Goal: Information Seeking & Learning: Learn about a topic

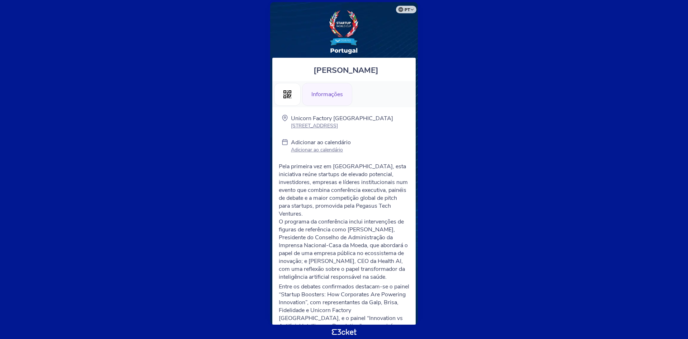
drag, startPoint x: 352, startPoint y: 127, endPoint x: 287, endPoint y: 128, distance: 64.5
click at [287, 128] on div "Unicorn Factory Lisboa Rua da Manutenção 71" at bounding box center [344, 122] width 136 height 16
click at [374, 123] on div "Unicorn Factory Lisboa Rua da Manutenção 71" at bounding box center [344, 122] width 136 height 16
drag, startPoint x: 329, startPoint y: 130, endPoint x: 291, endPoint y: 128, distance: 37.7
click at [291, 128] on div "Unicorn Factory Lisboa Rua da Manutenção 71 Adicionar ao calendário Adicionar a…" at bounding box center [344, 302] width 136 height 377
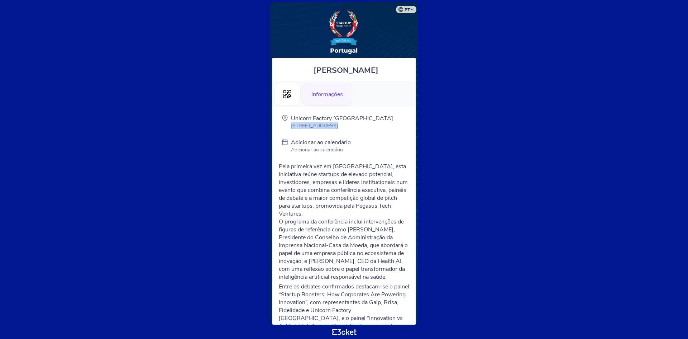
copy p "[STREET_ADDRESS]"
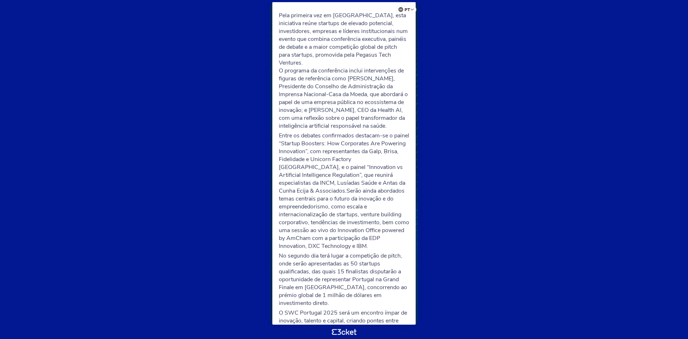
scroll to position [198, 0]
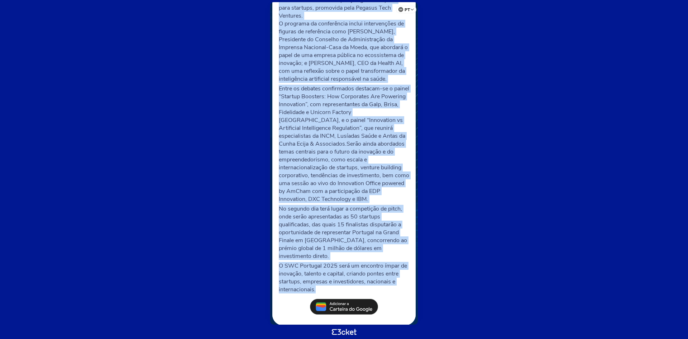
drag, startPoint x: 280, startPoint y: 57, endPoint x: 403, endPoint y: 280, distance: 254.8
click at [403, 280] on div "Pela primeira vez em Portugal, esta iniciativa reúne startups de elevado potenc…" at bounding box center [344, 129] width 130 height 329
copy div "Pela primeira vez em Portugal, esta iniciativa reúne startups de elevado potenc…"
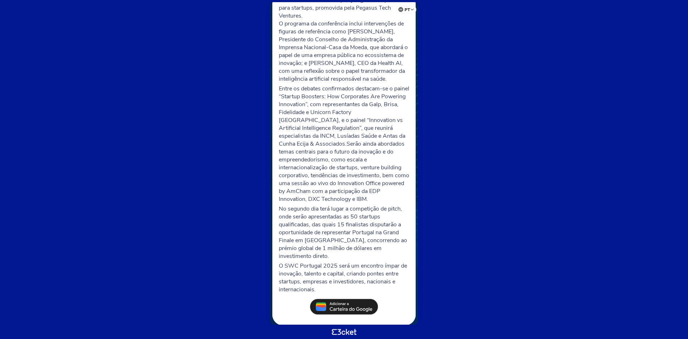
click at [444, 118] on body "pt Português (Portugal) English Español Catalan Français Gonçalo Uva .st0{fill-…" at bounding box center [344, 169] width 682 height 333
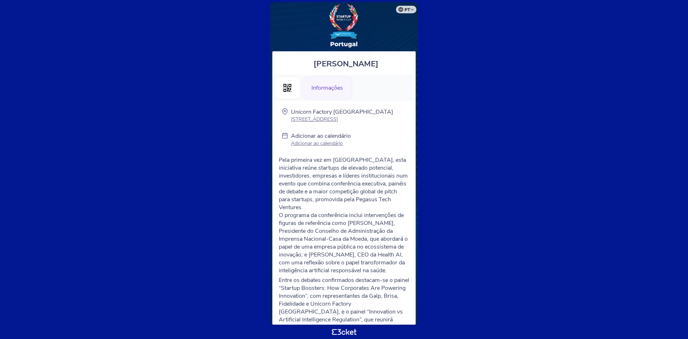
scroll to position [0, 0]
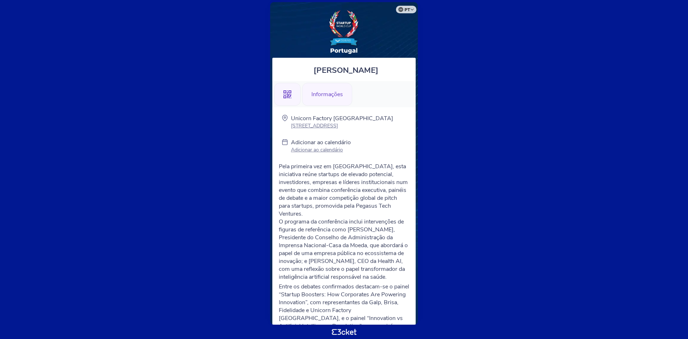
click at [289, 96] on icon ".st0{fill-rule:evenodd;clip-rule:evenodd;}" at bounding box center [288, 94] width 8 height 8
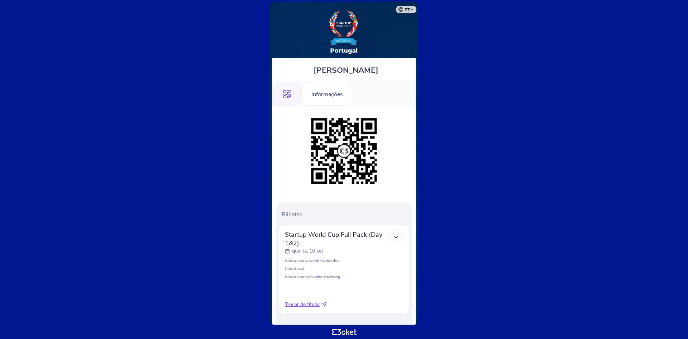
scroll to position [37, 0]
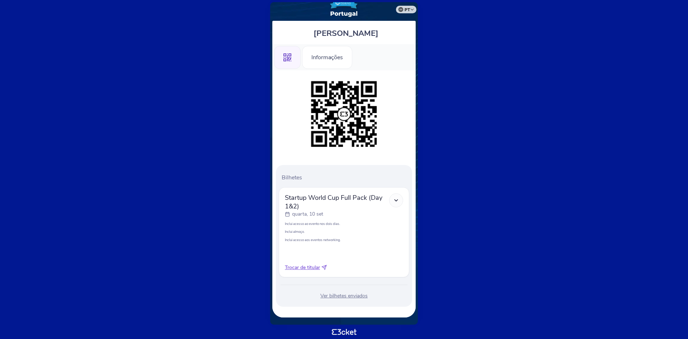
click at [399, 197] on div at bounding box center [396, 200] width 14 height 14
click at [395, 201] on icon at bounding box center [396, 200] width 6 height 6
click at [324, 54] on div "Informações" at bounding box center [327, 57] width 50 height 23
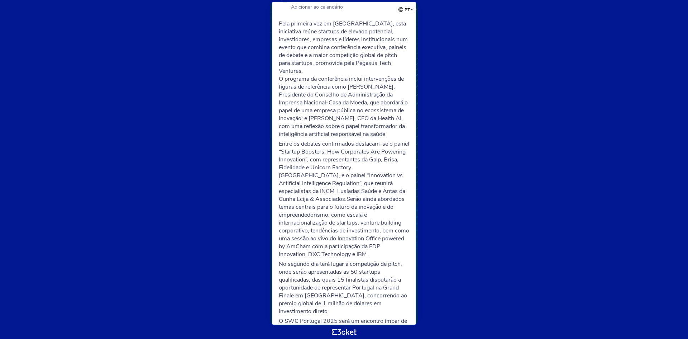
scroll to position [198, 0]
